Goal: Information Seeking & Learning: Learn about a topic

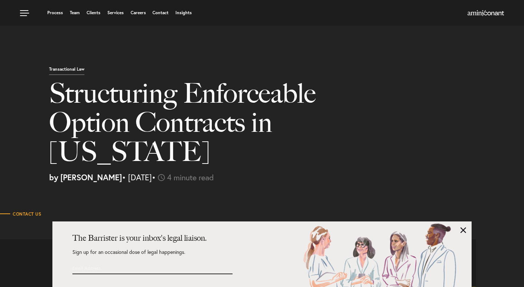
select select "US"
select select "Austin"
select select "Business and Civil Litigation"
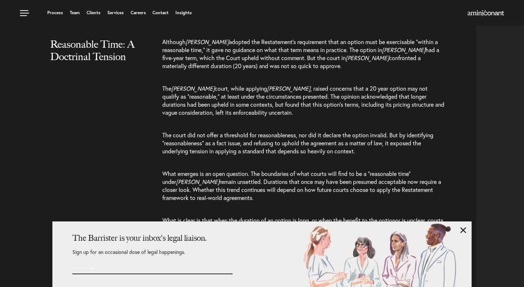
click at [111, 161] on div "Reasonable Time: A Doctrinal Tension Although Joppich adopted the Restatement’s…" at bounding box center [240, 158] width 471 height 240
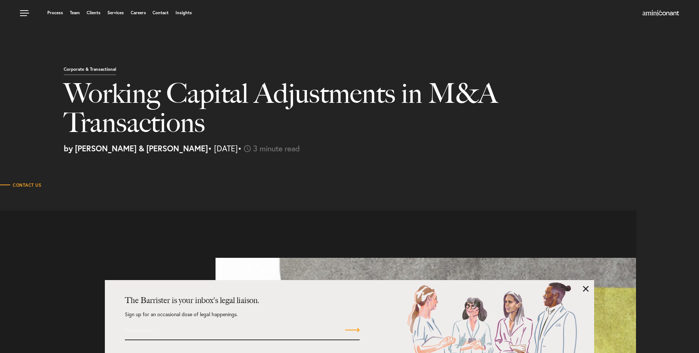
select select "US"
select select "Austin"
select select "Business and Civil Litigation"
click at [186, 13] on link "Insights" at bounding box center [184, 13] width 16 height 4
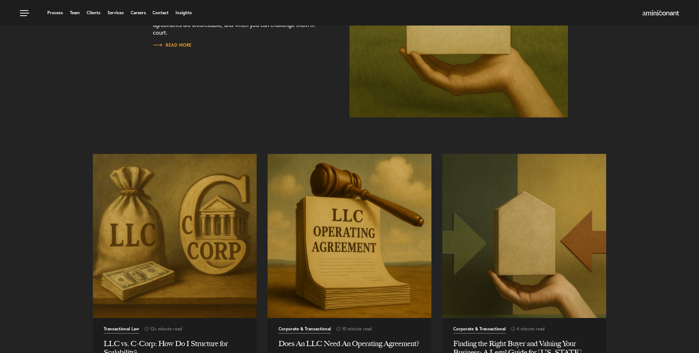
scroll to position [485, 0]
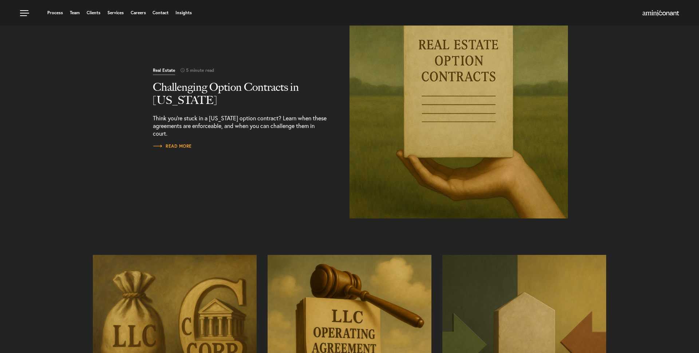
click at [452, 117] on img "Read More" at bounding box center [458, 108] width 229 height 229
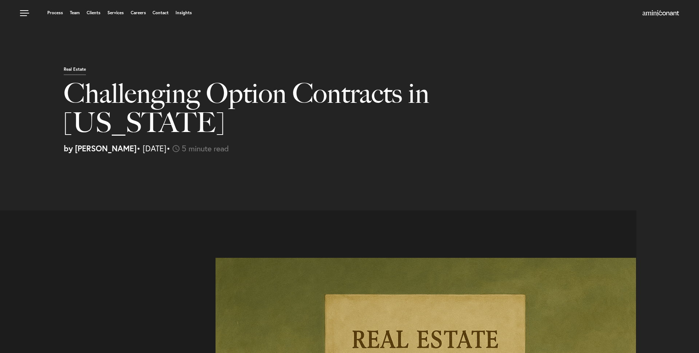
select select "US"
select select "Austin"
select select "Business and Civil Litigation"
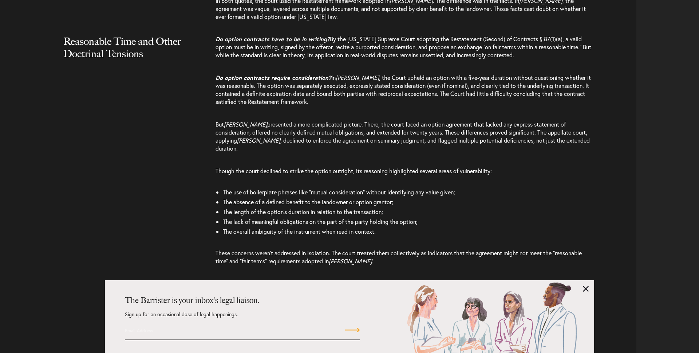
scroll to position [1343, 0]
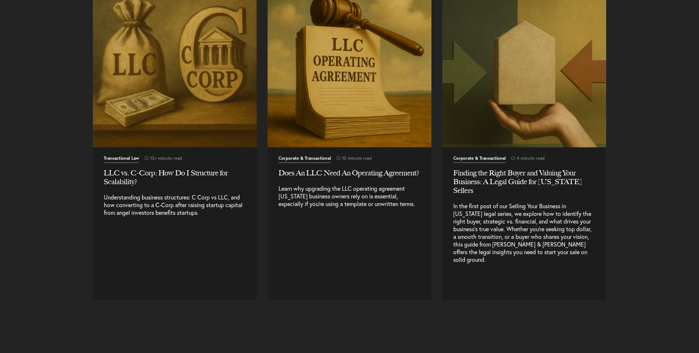
scroll to position [757, 0]
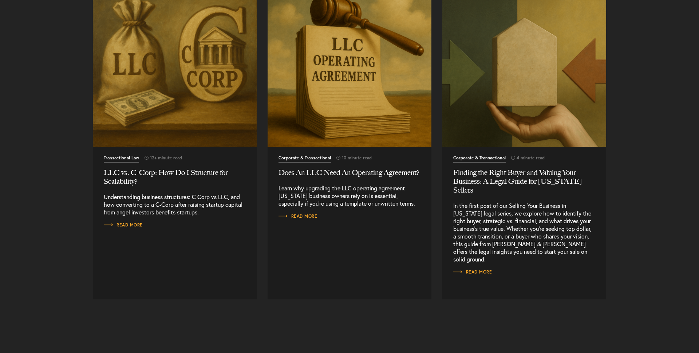
click at [524, 111] on img "Read More" at bounding box center [524, 65] width 172 height 172
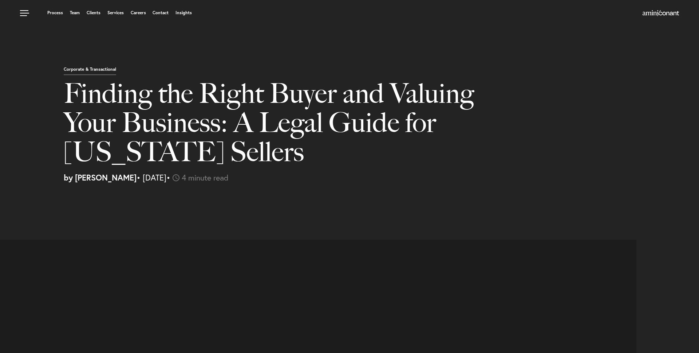
select select "US"
select select "Austin"
select select "Business and Civil Litigation"
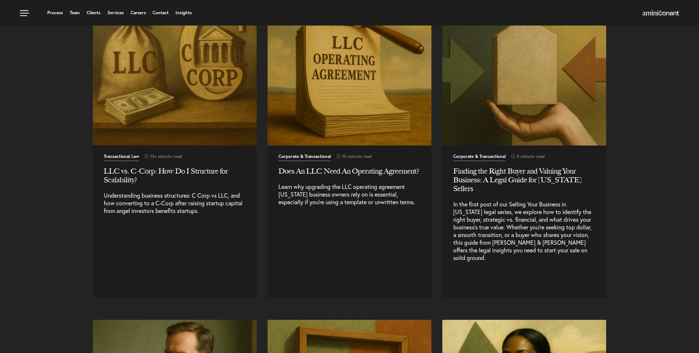
scroll to position [757, 0]
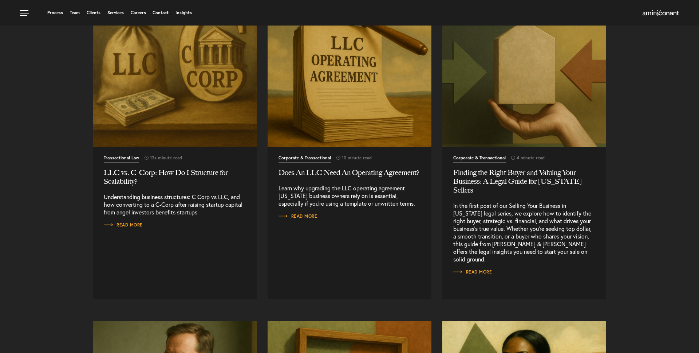
click at [334, 107] on img "Read More" at bounding box center [350, 65] width 172 height 172
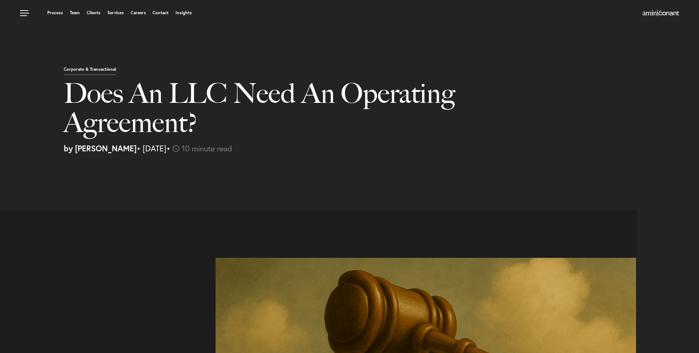
select select "US"
select select "Austin"
select select "Business and Civil Litigation"
select select "US"
select select "Austin"
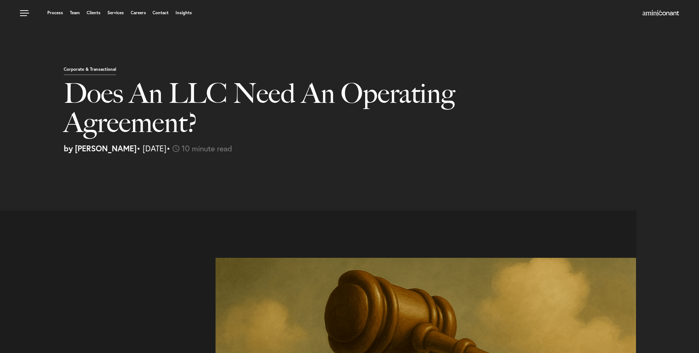
select select "Business and Civil Litigation"
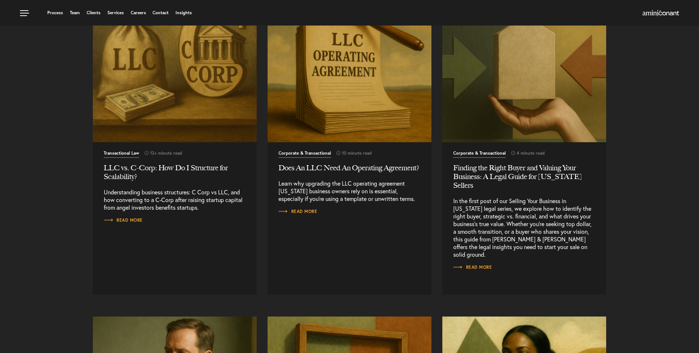
scroll to position [757, 0]
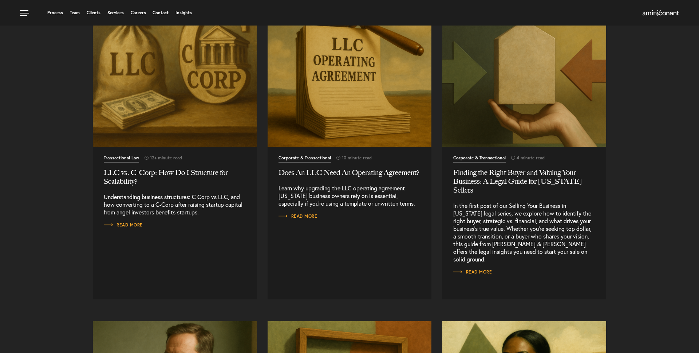
click at [182, 90] on img "Read More" at bounding box center [175, 65] width 172 height 172
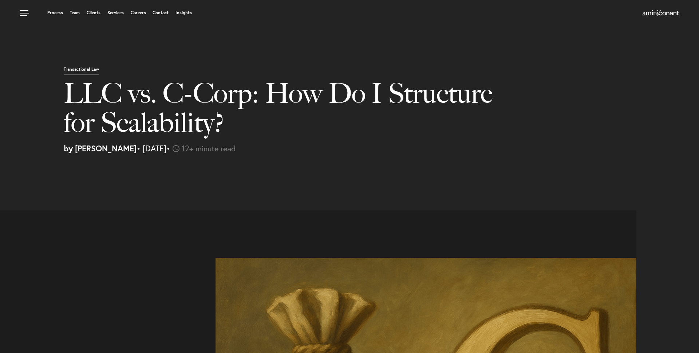
select select "US"
select select "Austin"
select select "Business and Civil Litigation"
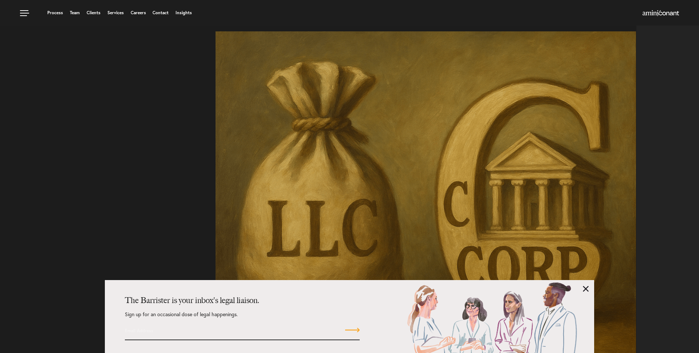
scroll to position [40, 0]
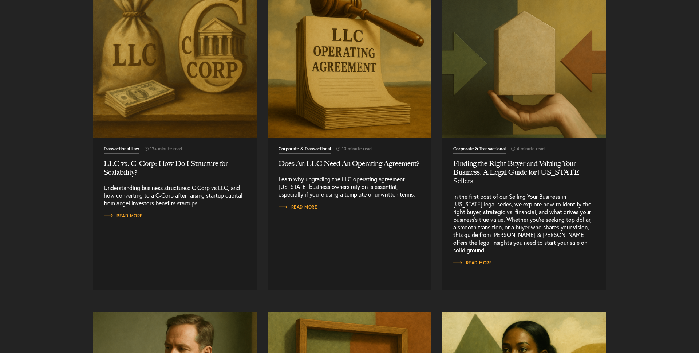
scroll to position [768, 0]
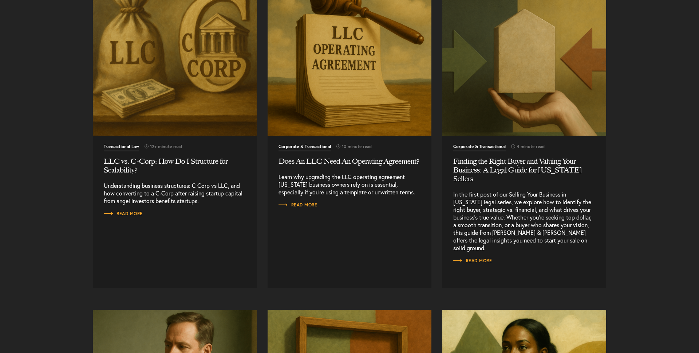
click at [211, 77] on img "Read More" at bounding box center [175, 54] width 172 height 172
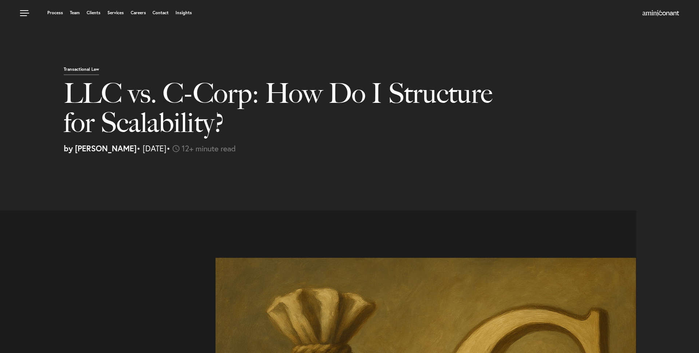
select select "US"
select select "Austin"
select select "Business and Civil Litigation"
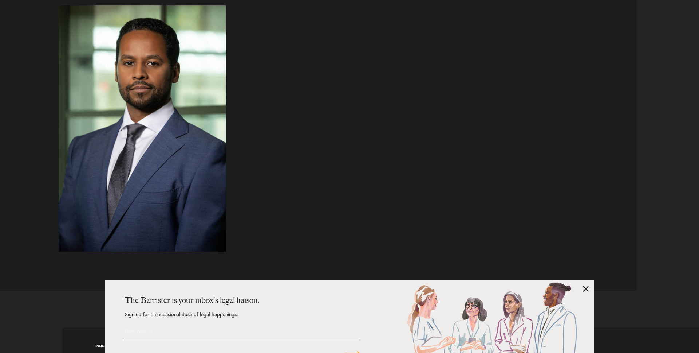
scroll to position [2765, 0]
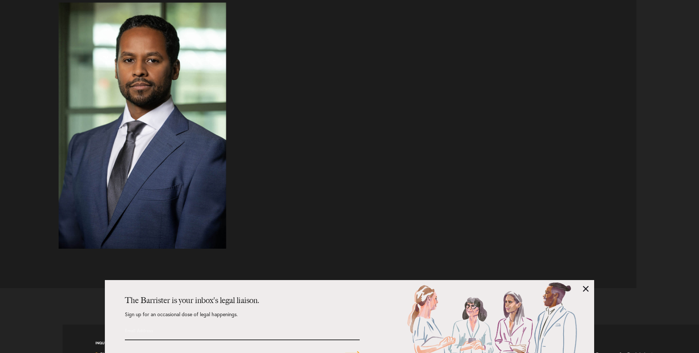
click at [543, 128] on div "[PERSON_NAME] [PERSON_NAME] is a transactional attorney with over 15 years of e…" at bounding box center [321, 126] width 524 height 246
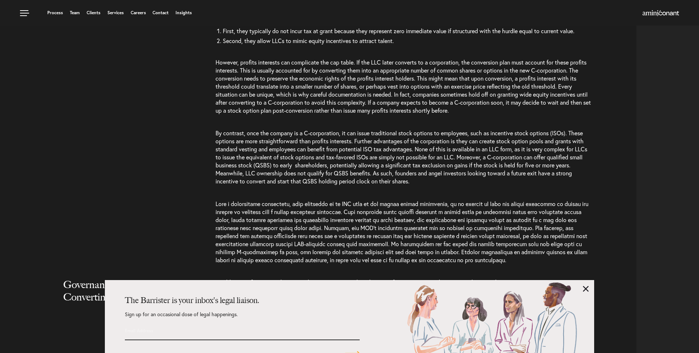
scroll to position [1691, 0]
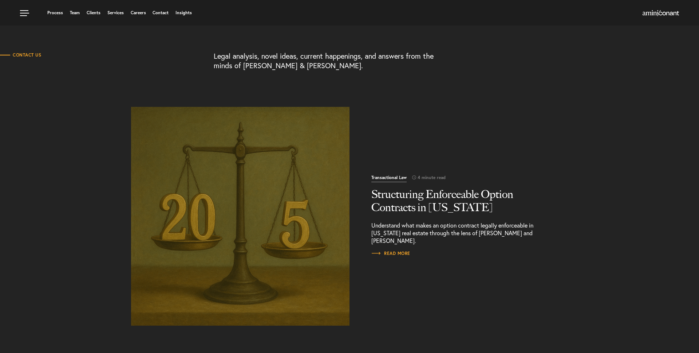
scroll to position [110, 0]
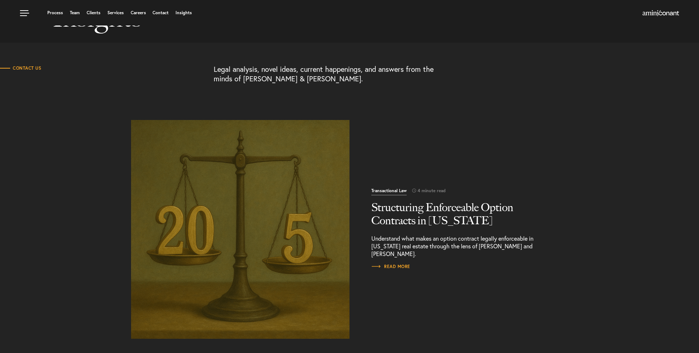
click at [243, 157] on img "Read More" at bounding box center [240, 228] width 229 height 229
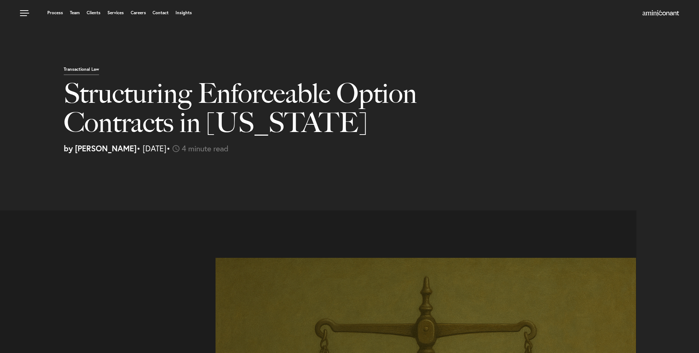
select select "US"
select select "Austin"
select select "Business and Civil Litigation"
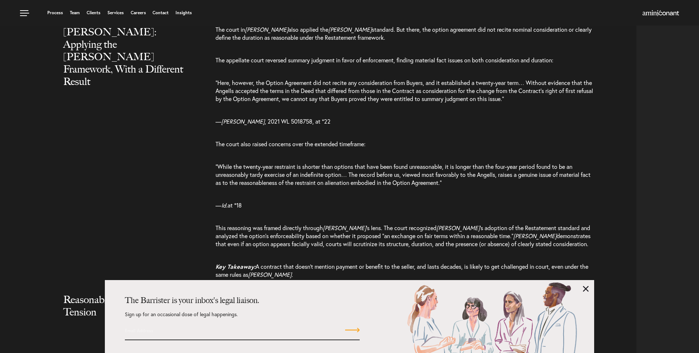
scroll to position [803, 0]
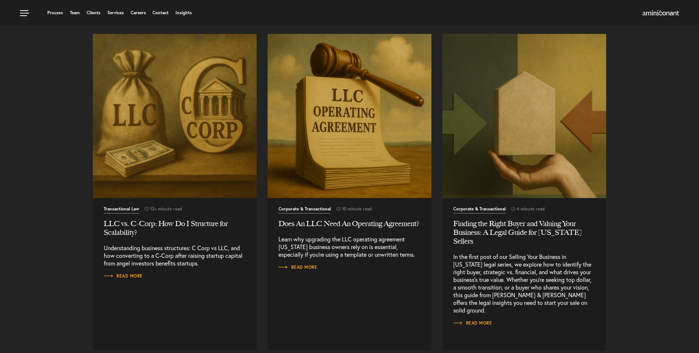
scroll to position [701, 0]
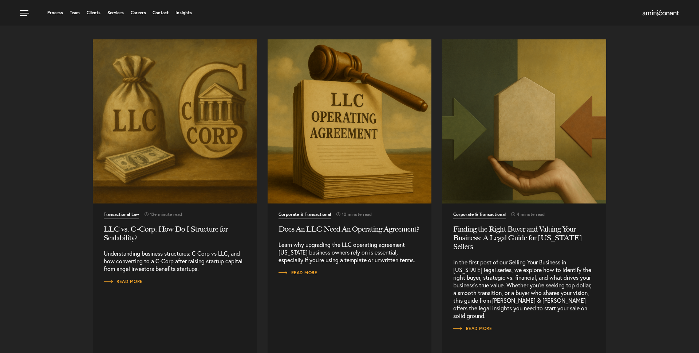
click at [356, 122] on img "Read More" at bounding box center [350, 121] width 172 height 172
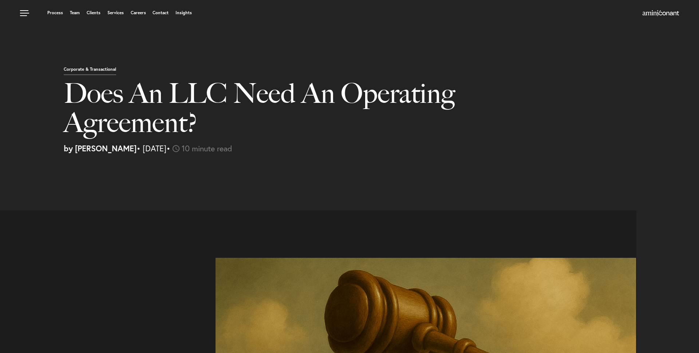
select select "US"
select select "Austin"
select select "Business and Civil Litigation"
select select "US"
select select "Austin"
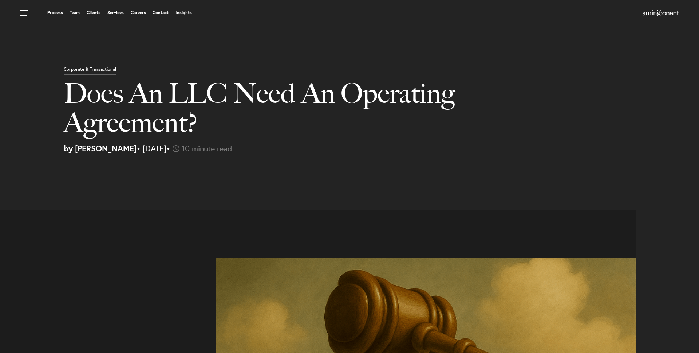
select select "Business and Civil Litigation"
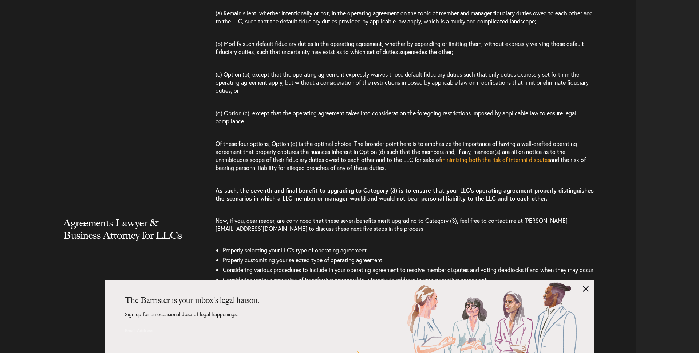
scroll to position [3003, 0]
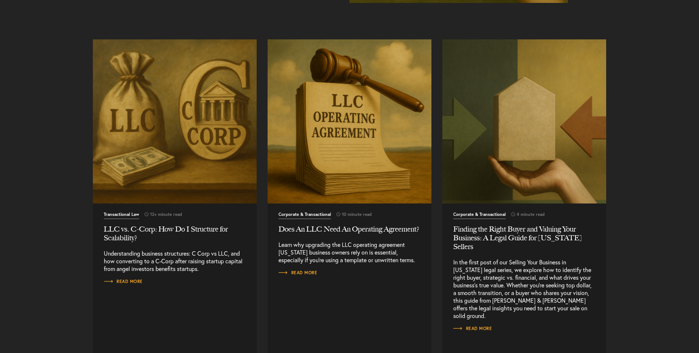
click at [173, 78] on img "Read More" at bounding box center [175, 121] width 172 height 172
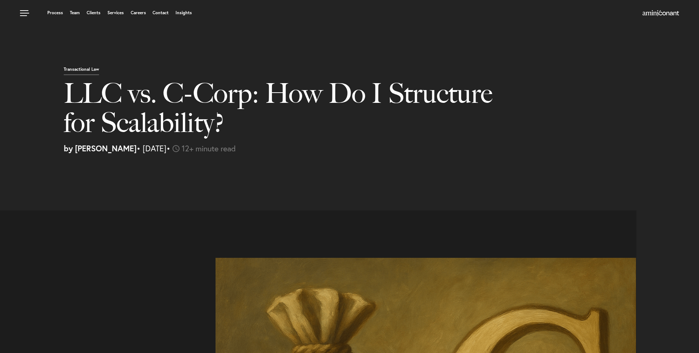
select select "US"
select select "Austin"
select select "Business and Civil Litigation"
select select "US"
select select "Austin"
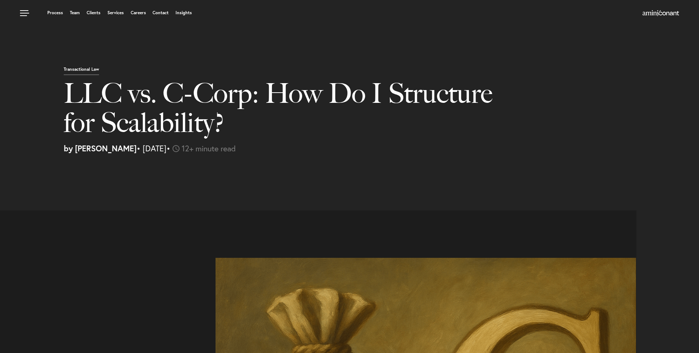
select select "Business and Civil Litigation"
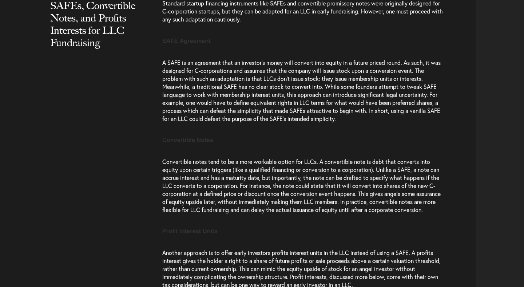
scroll to position [1037, 0]
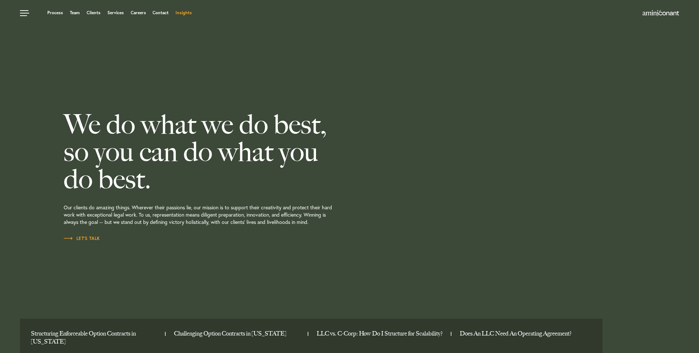
click at [187, 13] on link "Insights" at bounding box center [184, 13] width 16 height 4
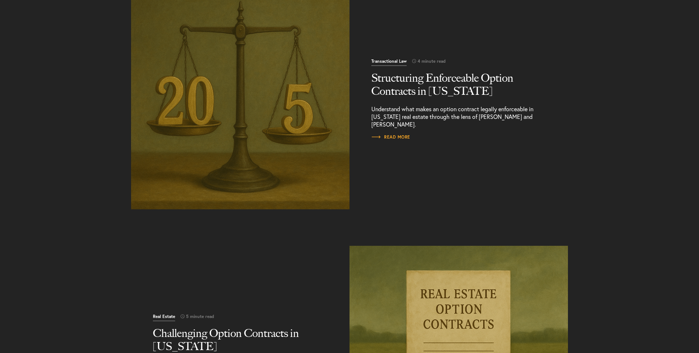
scroll to position [648, 0]
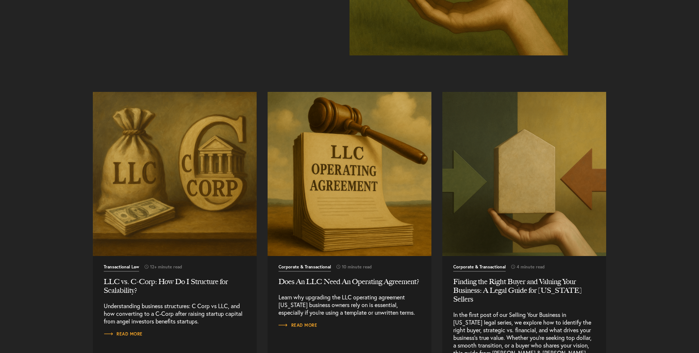
click at [354, 148] on img "Read More" at bounding box center [350, 174] width 172 height 172
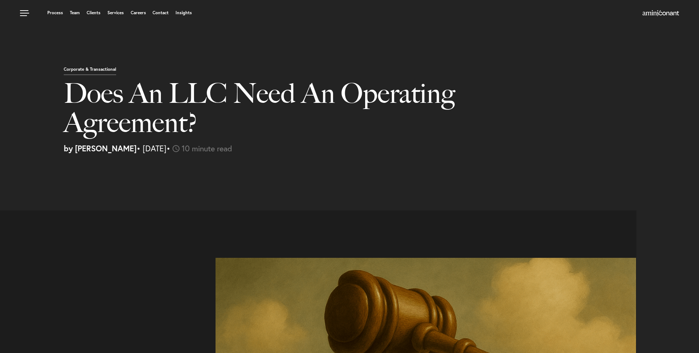
select select "US"
select select "Austin"
select select "Business and Civil Litigation"
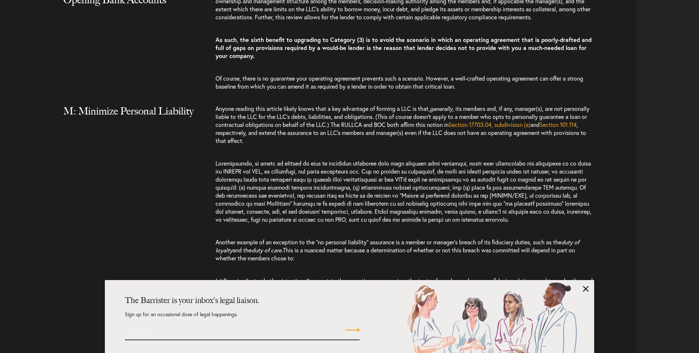
scroll to position [2761, 0]
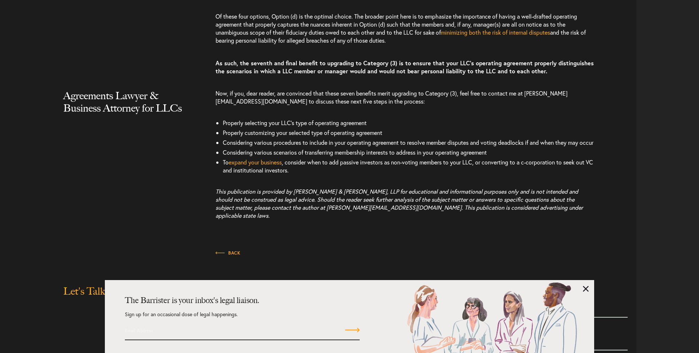
click at [146, 196] on div "Agreements Lawyer & Business Attorney for LLCs Now, if you, dear reader, are co…" at bounding box center [320, 157] width 631 height 137
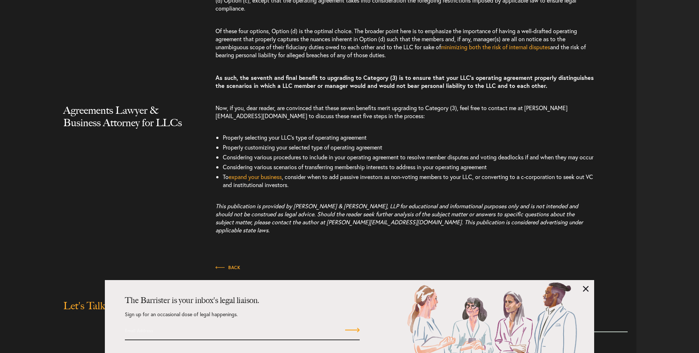
scroll to position [2861, 0]
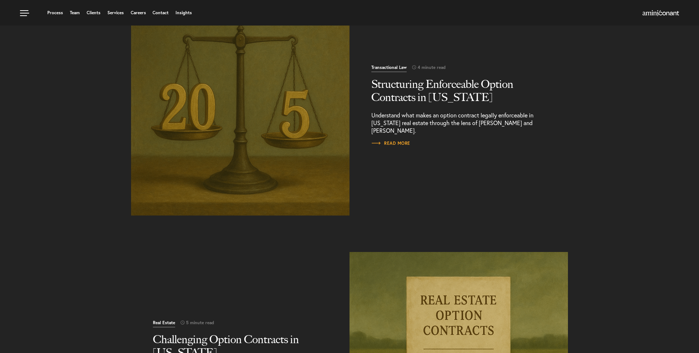
scroll to position [232, 0]
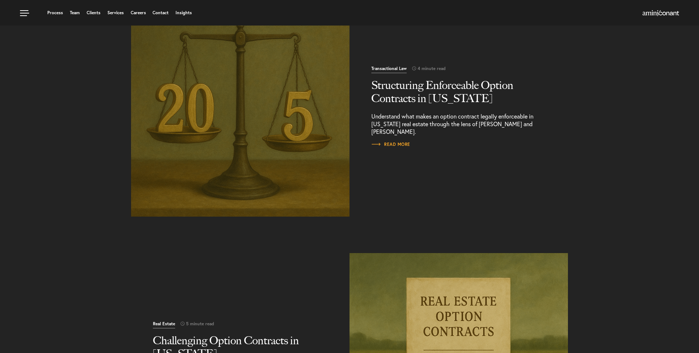
click at [136, 146] on img "Read More" at bounding box center [240, 106] width 229 height 229
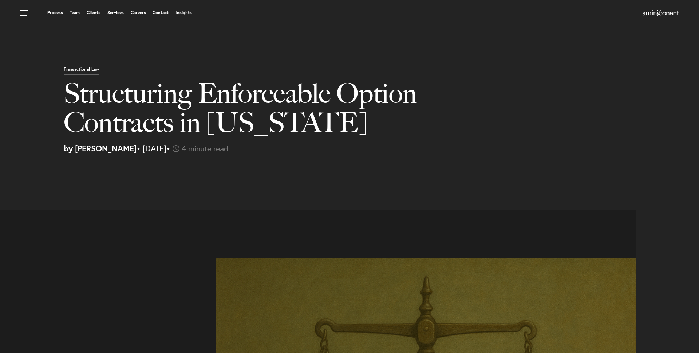
select select "US"
select select "Austin"
select select "Business and Civil Litigation"
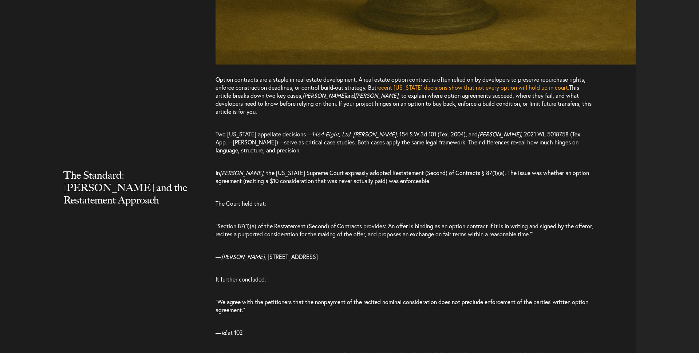
scroll to position [617, 0]
